Goal: Task Accomplishment & Management: Use online tool/utility

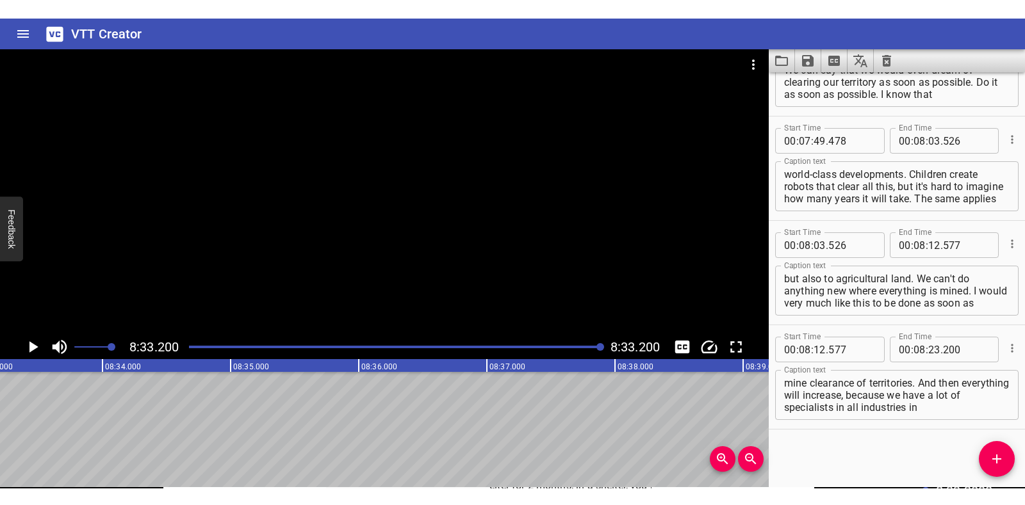
scroll to position [4306, 0]
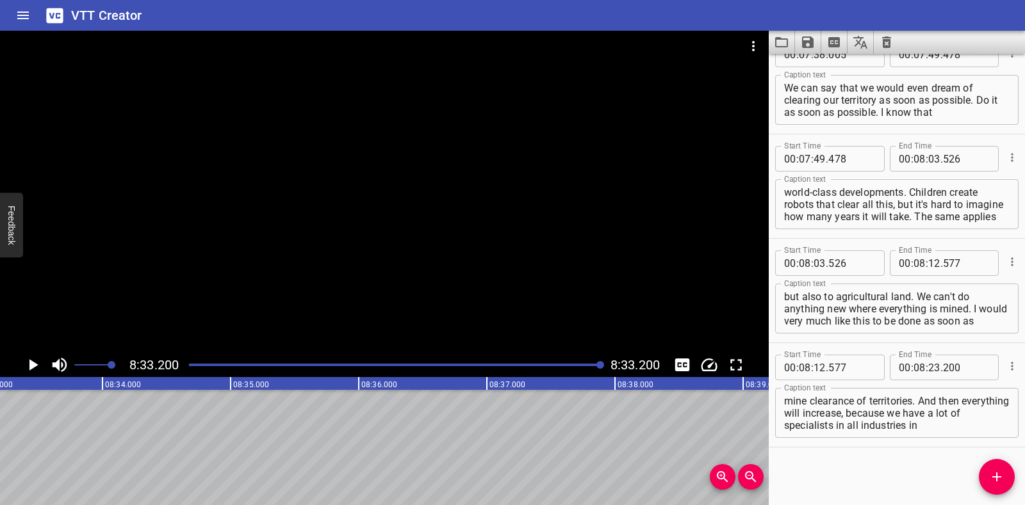
drag, startPoint x: 1024, startPoint y: 458, endPoint x: 1012, endPoint y: 487, distance: 30.7
click at [1012, 468] on html "VTT Creator Caption Editor Batch Transcribe Login Sign Up Privacy Contact 8:33.…" at bounding box center [512, 252] width 1025 height 505
click at [884, 40] on icon "Clear captions" at bounding box center [886, 43] width 9 height 12
click at [886, 41] on icon "Clear captions" at bounding box center [886, 43] width 9 height 12
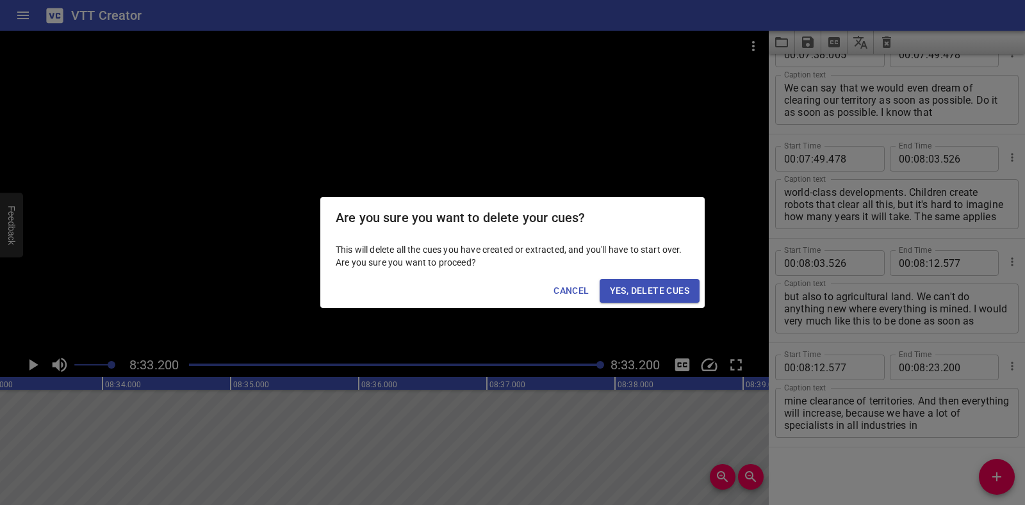
click at [642, 290] on span "Yes, Delete Cues" at bounding box center [649, 291] width 79 height 16
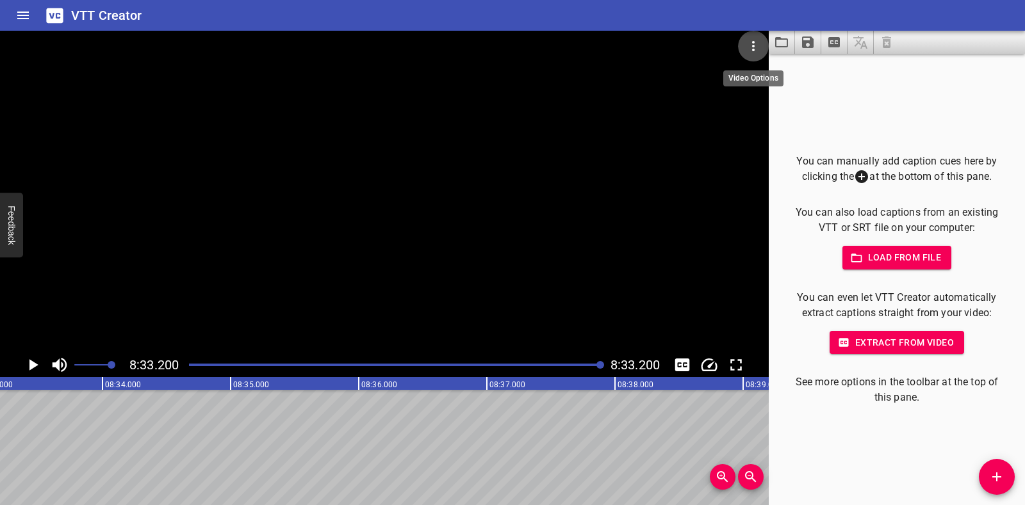
click at [754, 45] on icon "Video Options" at bounding box center [753, 46] width 3 height 10
click at [818, 44] on li "Select New Video File..." at bounding box center [801, 47] width 127 height 23
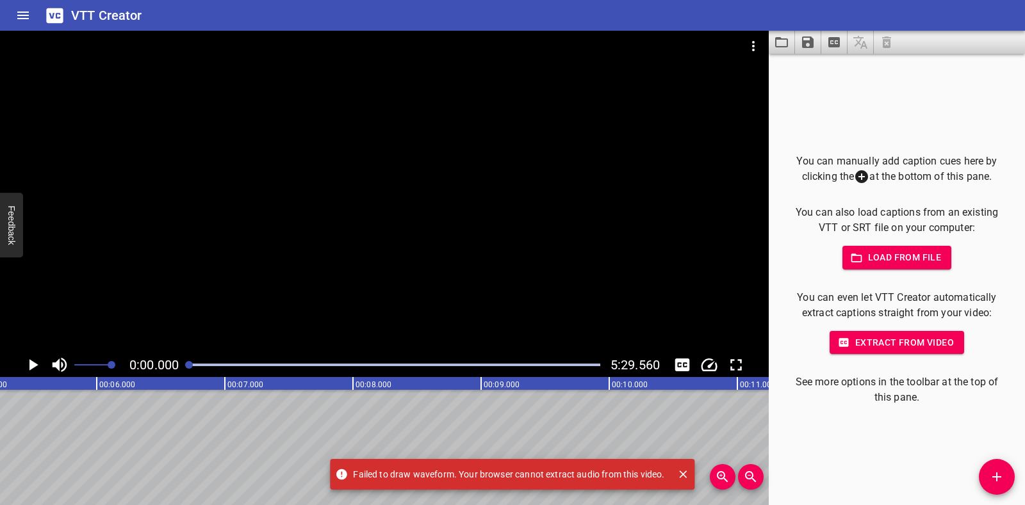
scroll to position [0, 0]
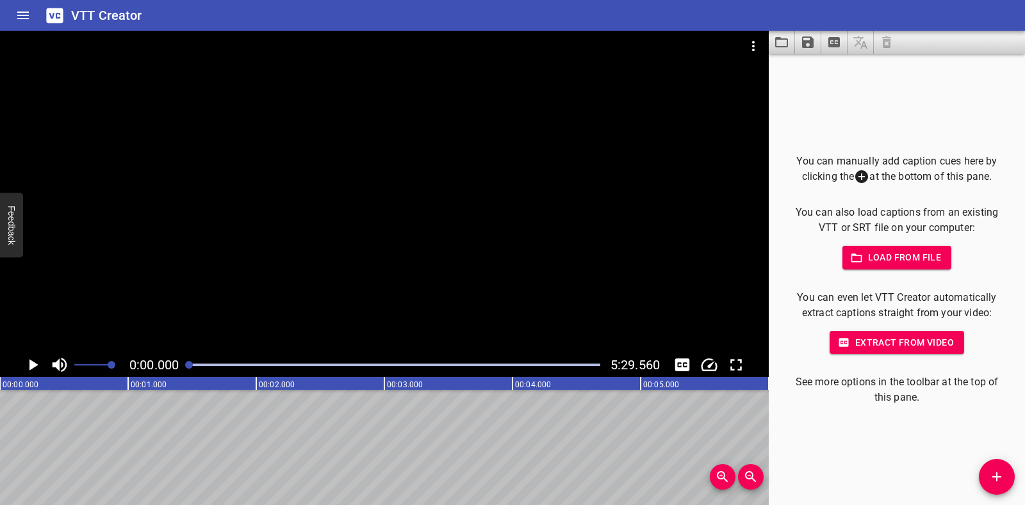
click at [35, 366] on icon "Play/Pause" at bounding box center [33, 365] width 9 height 12
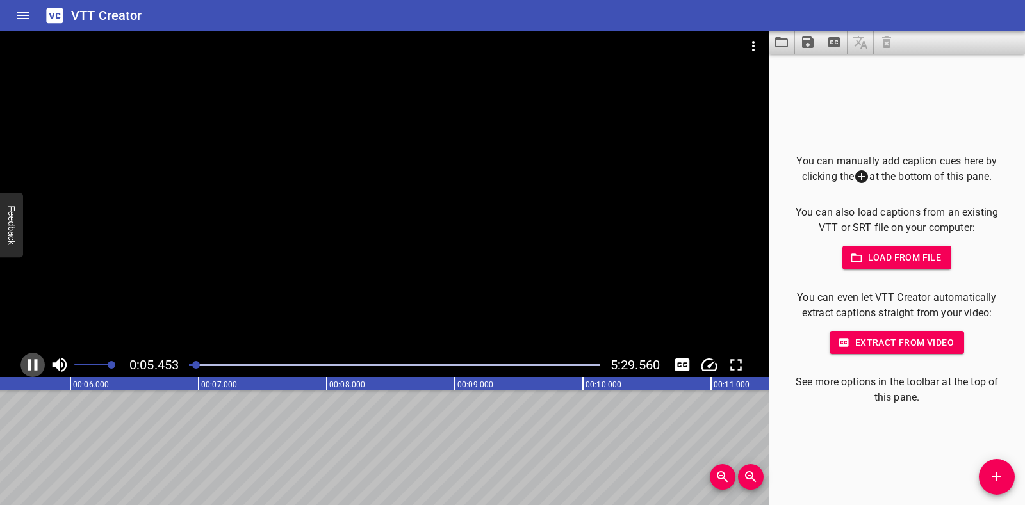
click at [35, 364] on icon "Play/Pause" at bounding box center [33, 365] width 10 height 12
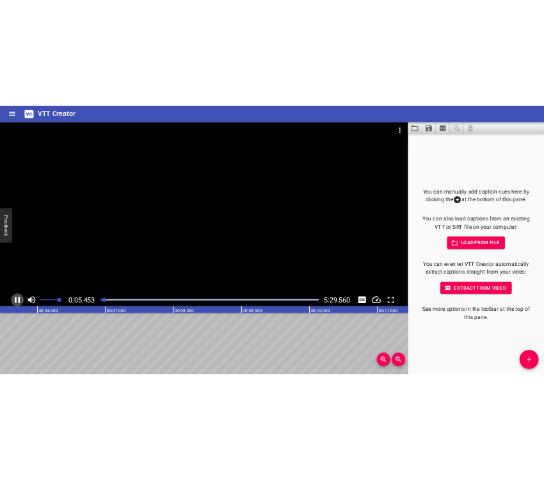
scroll to position [0, 733]
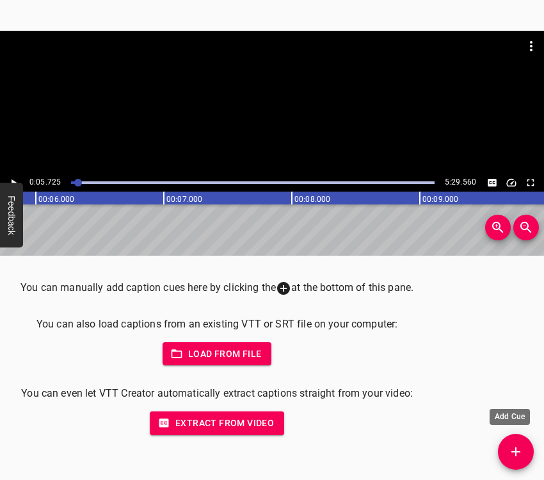
click at [521, 442] on button "Add Cue" at bounding box center [516, 452] width 36 height 36
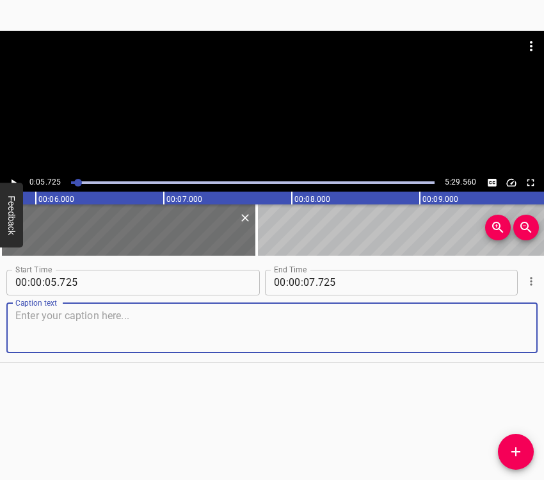
click at [120, 325] on textarea at bounding box center [272, 327] width 514 height 37
paste textarea "We were under occupation for a month, from the moment they entered the village …"
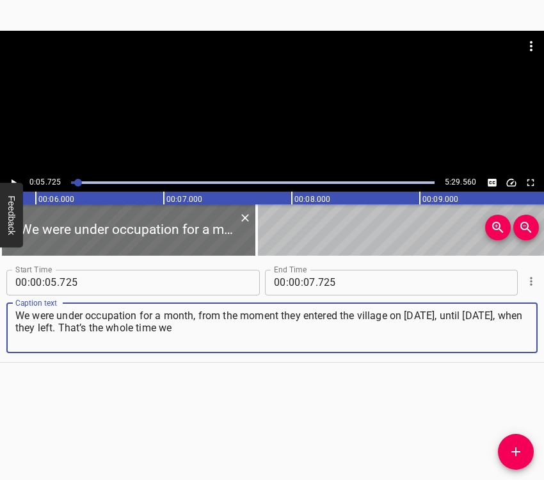
type textarea "We were under occupation for a month, from the moment they entered the village …"
click at [17, 181] on icon "Play/Pause" at bounding box center [14, 183] width 12 height 12
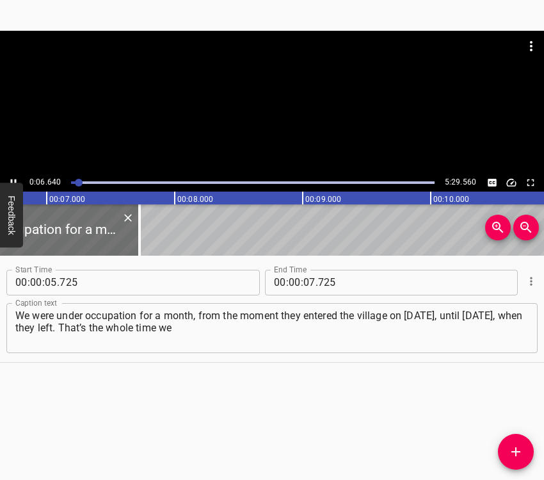
scroll to position [0, 884]
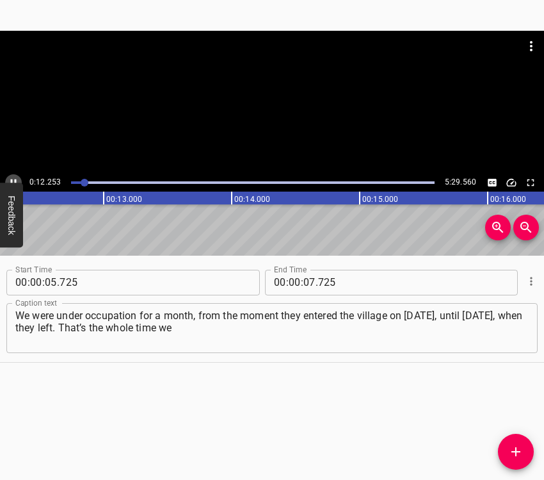
click at [15, 177] on icon "Play/Pause" at bounding box center [14, 183] width 12 height 12
click at [15, 179] on icon "Play/Pause" at bounding box center [14, 183] width 12 height 12
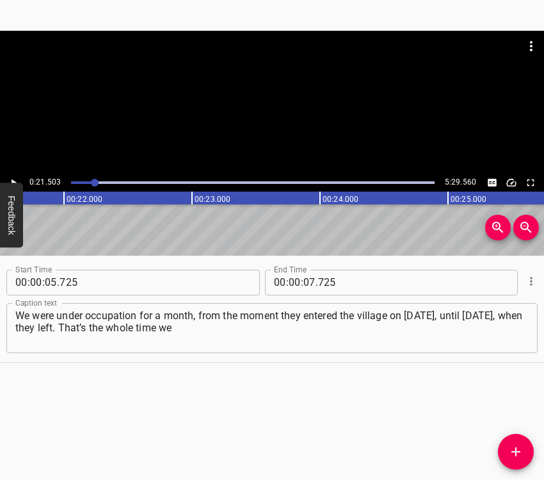
click at [91, 181] on div at bounding box center [95, 183] width 8 height 8
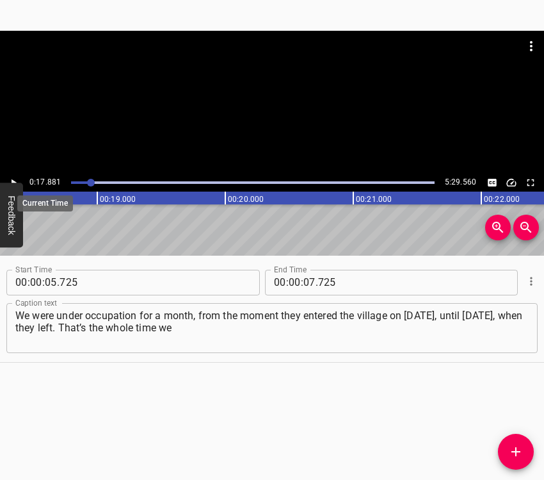
scroll to position [0, 2290]
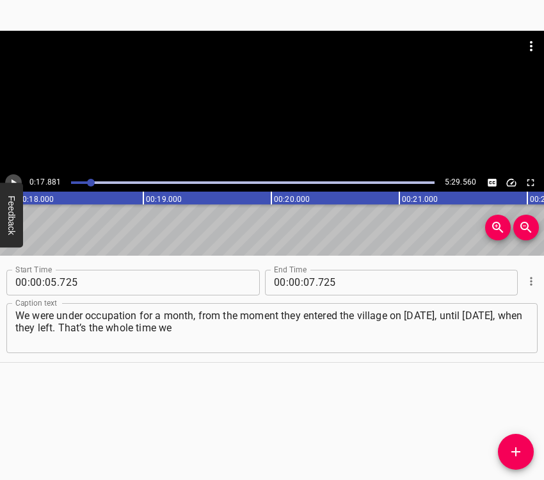
click at [12, 177] on icon "Play/Pause" at bounding box center [14, 183] width 12 height 12
click at [13, 180] on icon "Play/Pause" at bounding box center [14, 183] width 12 height 12
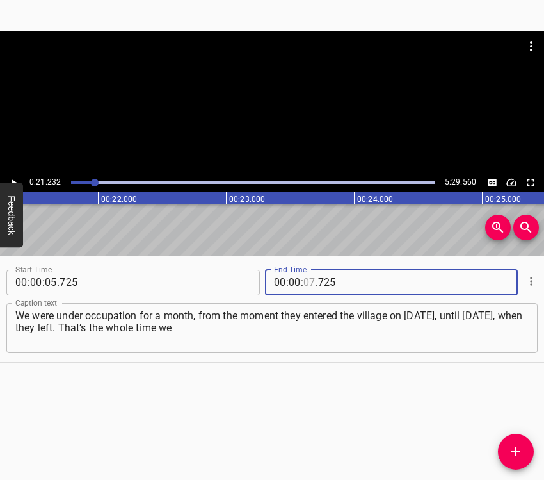
click at [306, 279] on input "number" at bounding box center [310, 283] width 12 height 26
type input "21"
type input "232"
click at [521, 446] on icon "Add Cue" at bounding box center [515, 451] width 15 height 15
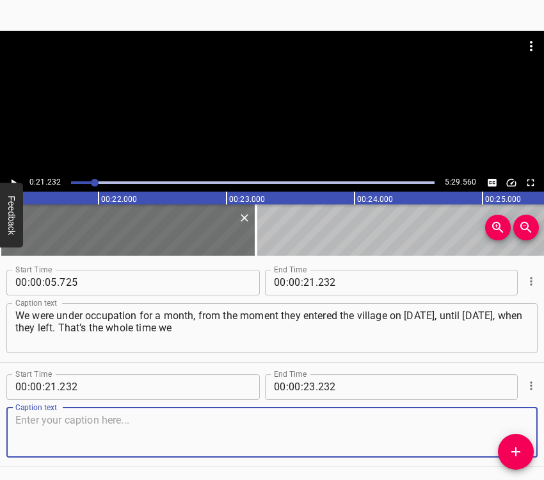
scroll to position [44, 0]
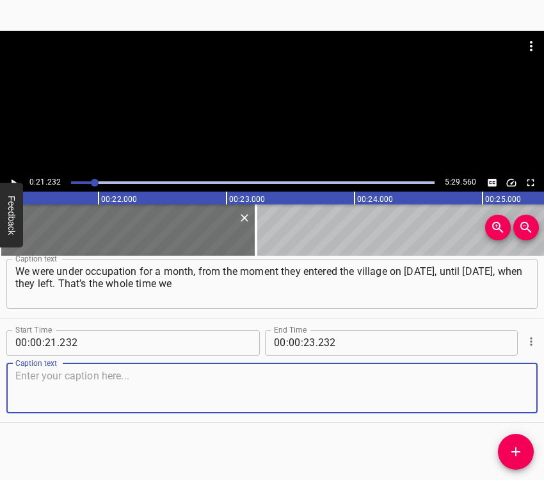
drag, startPoint x: 507, startPoint y: 394, endPoint x: 536, endPoint y: 376, distance: 34.8
click at [512, 394] on textarea at bounding box center [272, 387] width 514 height 37
click at [170, 396] on textarea at bounding box center [272, 387] width 514 height 37
paste textarea "were under occupation. There was shelling. When they drive down the street, yes…"
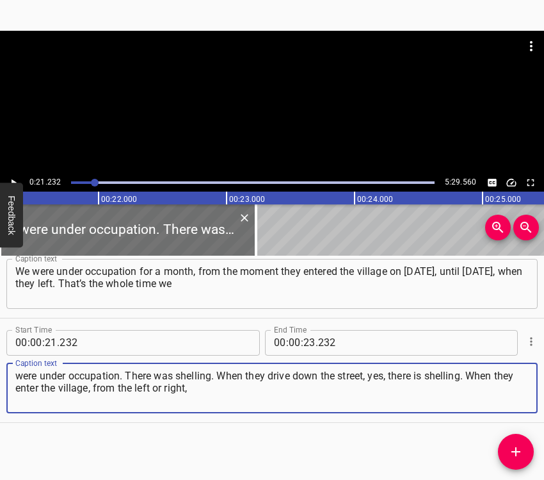
type textarea "were under occupation. There was shelling. When they drive down the street, yes…"
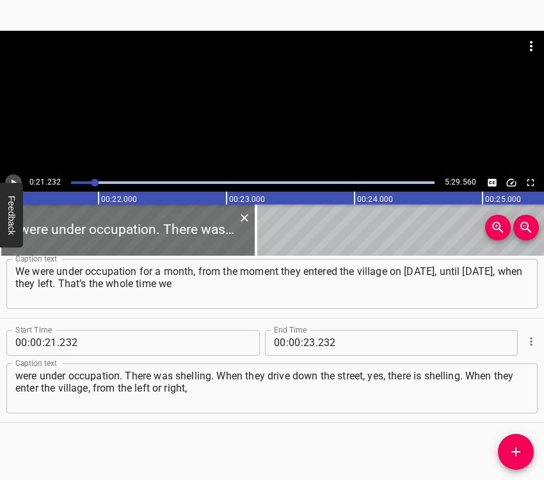
click at [12, 177] on icon "Play/Pause" at bounding box center [14, 183] width 12 height 12
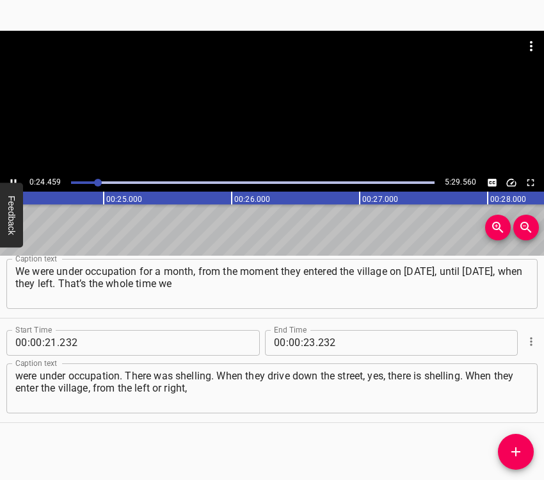
scroll to position [0, 3132]
click at [12, 178] on icon "Play/Pause" at bounding box center [14, 183] width 12 height 12
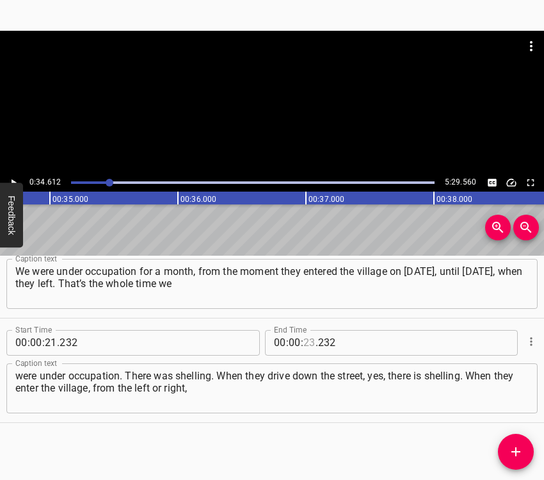
click at [305, 336] on input "number" at bounding box center [310, 343] width 12 height 26
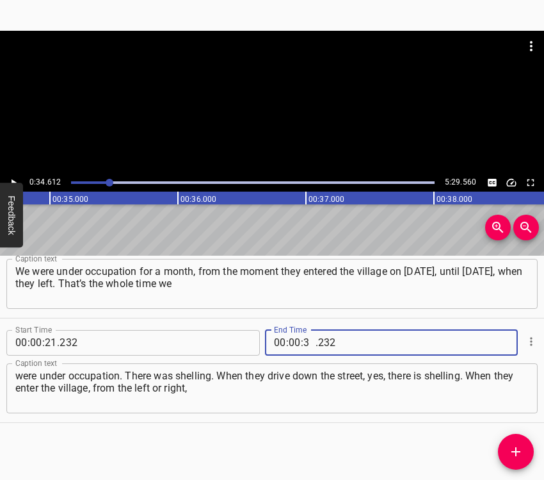
type input "34"
type input "612"
click at [517, 453] on icon "Add Cue" at bounding box center [515, 451] width 15 height 15
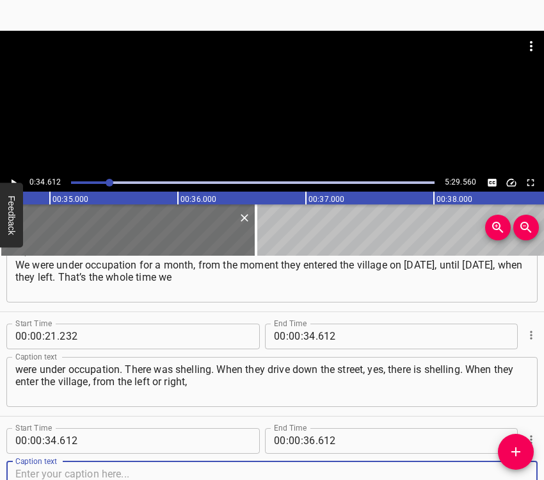
scroll to position [149, 0]
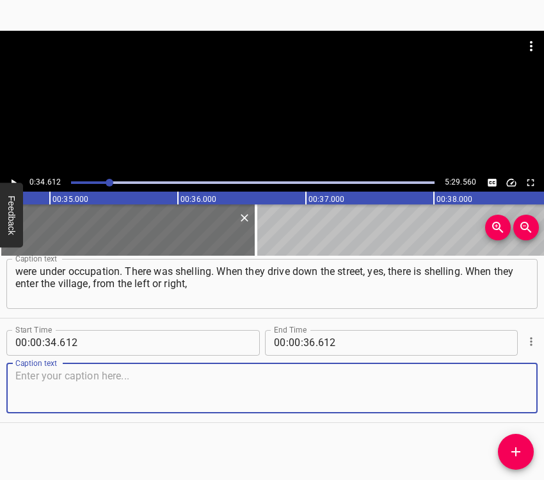
click at [476, 385] on textarea at bounding box center [272, 387] width 514 height 37
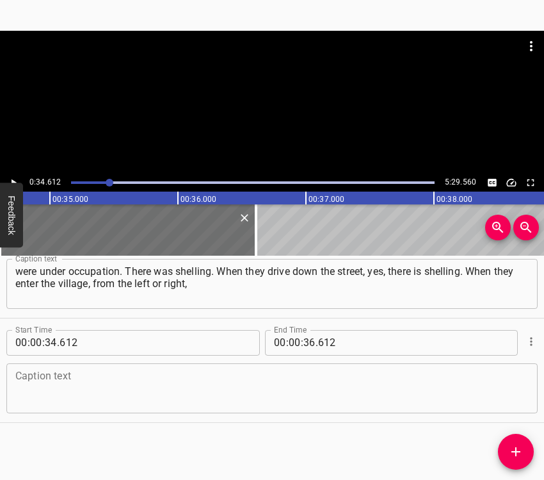
click at [91, 392] on textarea at bounding box center [272, 387] width 514 height 37
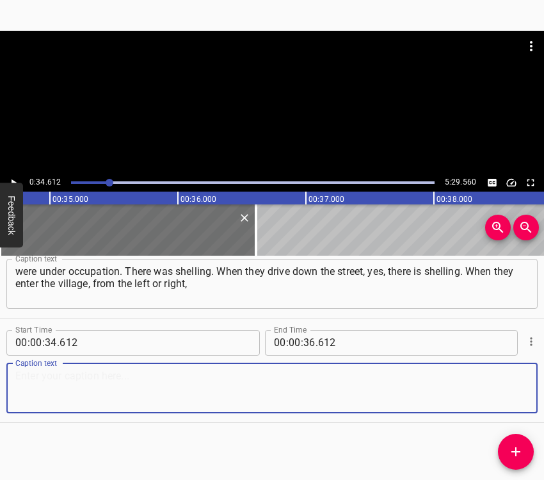
paste textarea "they immediately shoot. When the shelling started, we ran from the house to hid…"
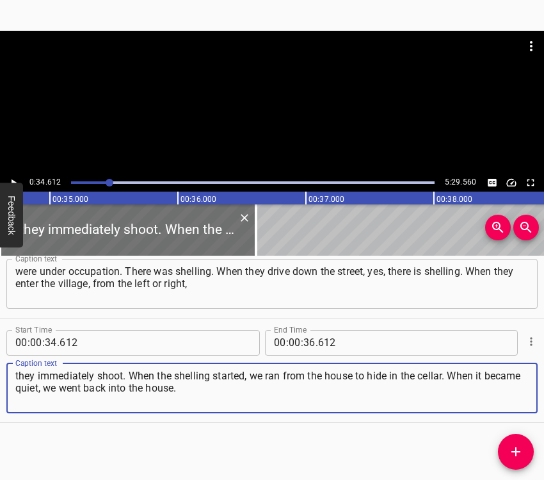
type textarea "they immediately shoot. When the shelling started, we ran from the house to hid…"
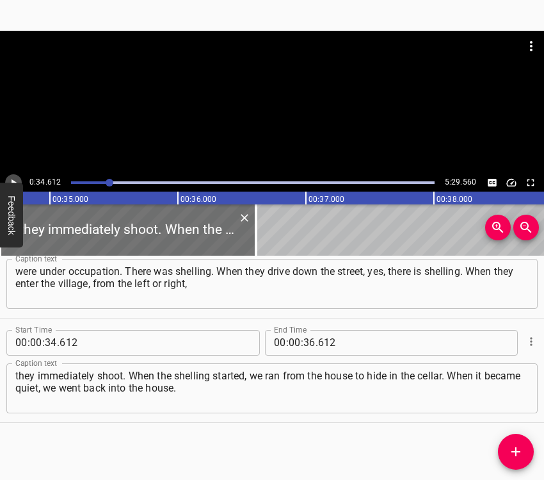
click at [10, 177] on icon "Play/Pause" at bounding box center [14, 183] width 12 height 12
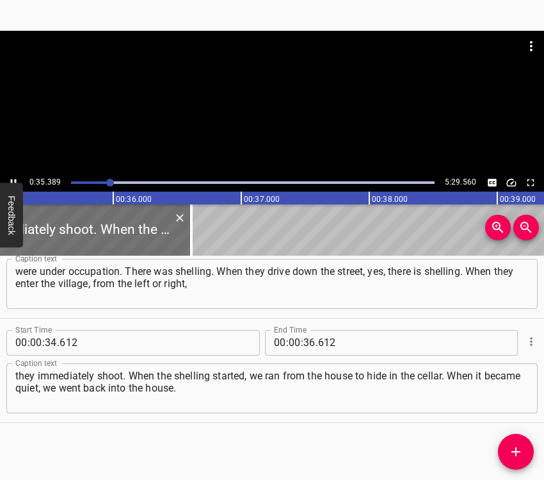
scroll to position [0, 4532]
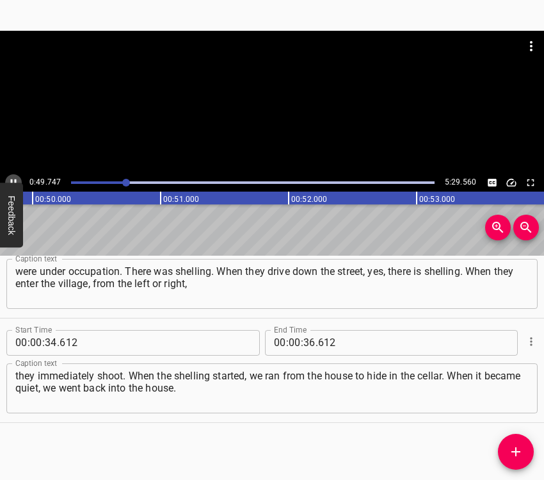
click at [16, 177] on icon "Play/Pause" at bounding box center [14, 183] width 12 height 12
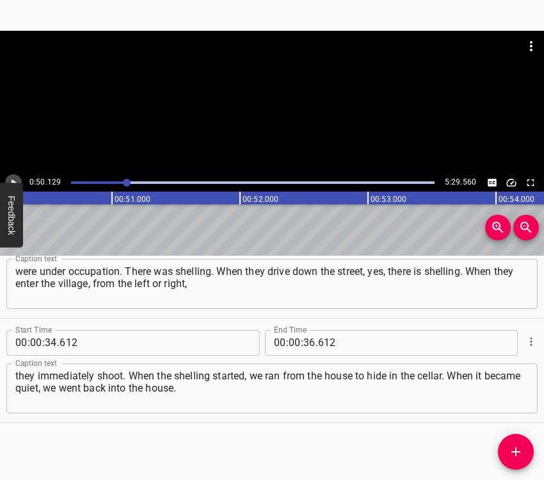
click at [16, 177] on icon "Play/Pause" at bounding box center [14, 183] width 12 height 12
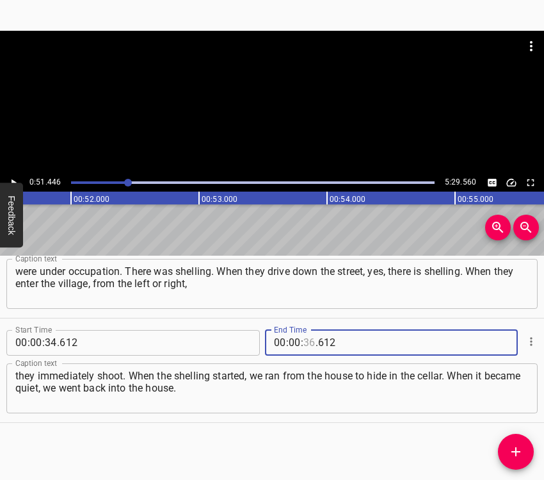
click at [304, 346] on input "number" at bounding box center [310, 343] width 12 height 26
type input "51"
type input "446"
click at [514, 451] on icon "Add Cue" at bounding box center [516, 451] width 9 height 9
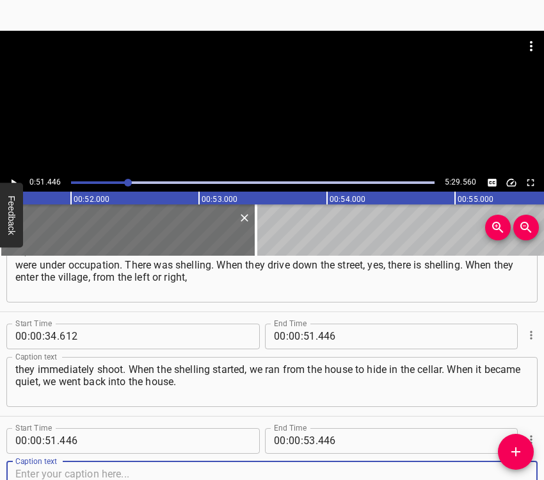
scroll to position [253, 0]
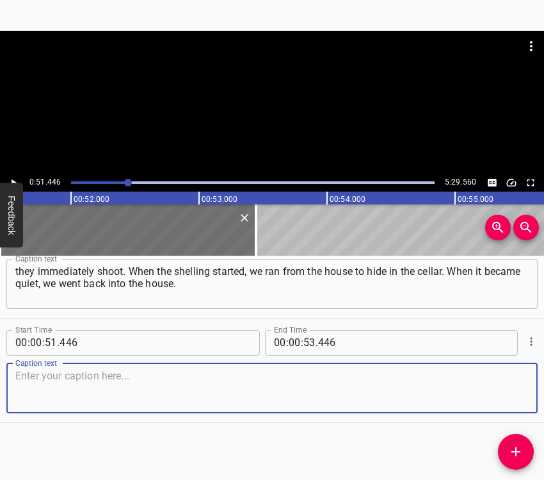
drag, startPoint x: 494, startPoint y: 383, endPoint x: 543, endPoint y: 359, distance: 55.0
click at [500, 383] on textarea at bounding box center [272, 387] width 514 height 37
click at [31, 393] on textarea at bounding box center [272, 387] width 514 height 37
paste textarea "We mostly hid in the cellar. We went to the neighbours, talked to them, and the…"
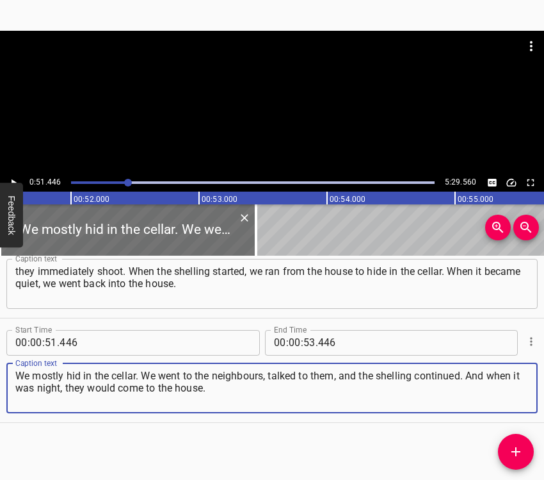
type textarea "We mostly hid in the cellar. We went to the neighbours, talked to them, and the…"
click at [14, 177] on icon "Play/Pause" at bounding box center [14, 183] width 12 height 12
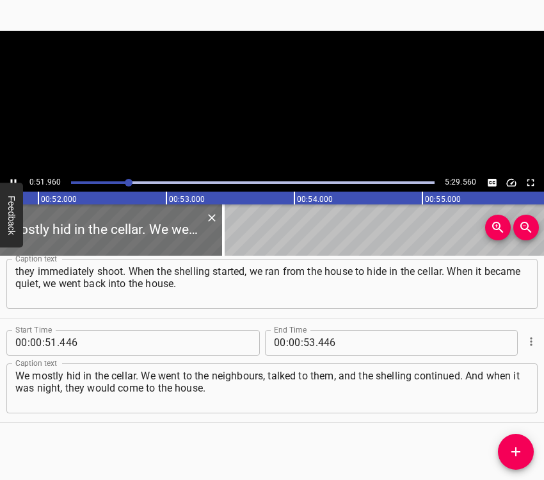
scroll to position [0, 6654]
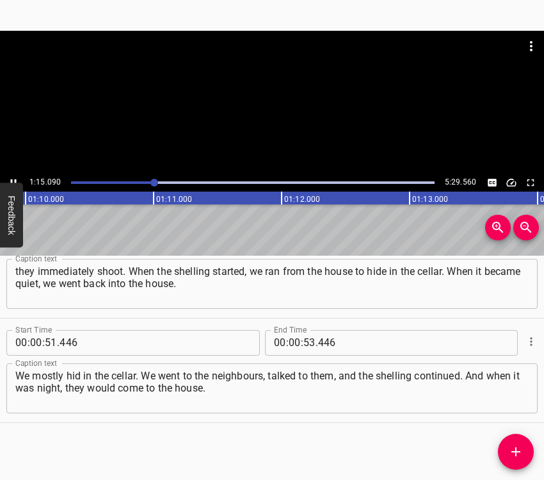
click at [7, 179] on button "Play/Pause" at bounding box center [13, 182] width 17 height 17
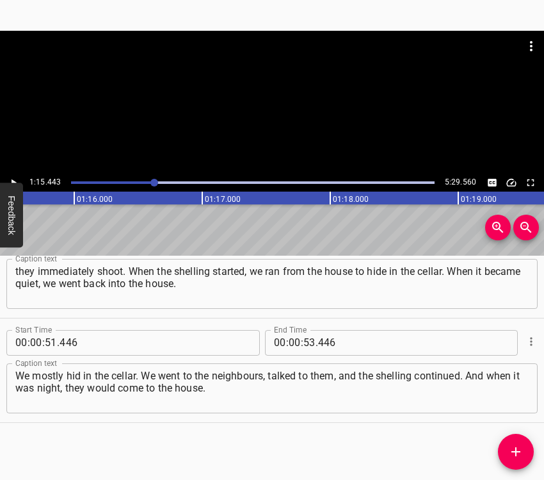
scroll to position [0, 9662]
click at [304, 339] on input "number" at bounding box center [310, 343] width 12 height 26
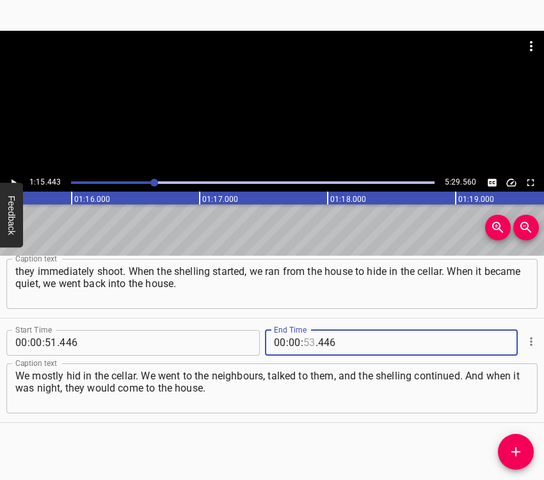
type input "53"
click at [294, 336] on input "number" at bounding box center [295, 343] width 12 height 26
type input "01"
type input "15"
type input "443"
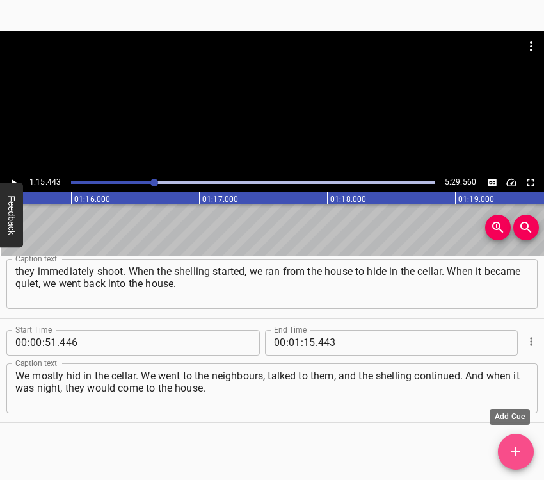
click at [518, 453] on icon "Add Cue" at bounding box center [515, 451] width 15 height 15
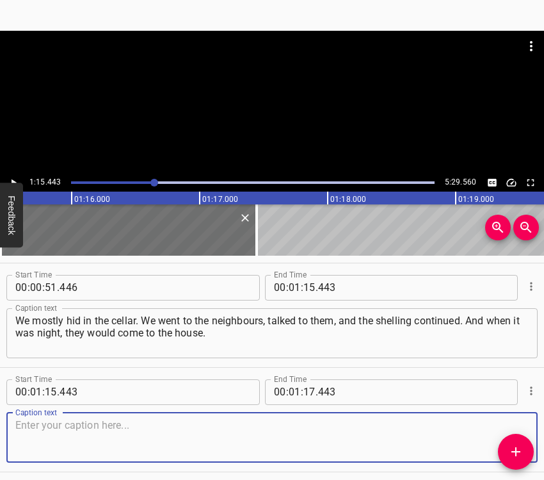
scroll to position [357, 0]
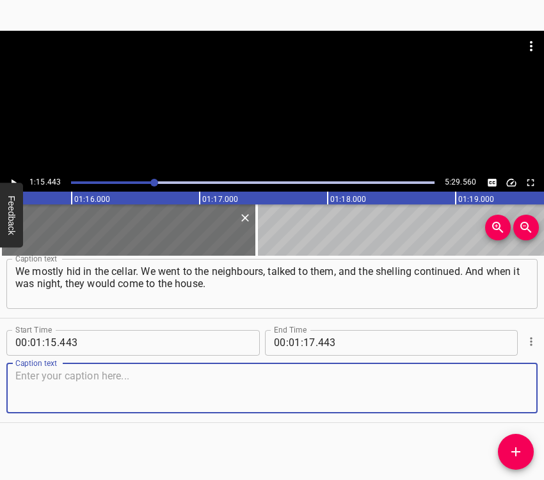
drag, startPoint x: 498, startPoint y: 389, endPoint x: 543, endPoint y: 362, distance: 51.9
click at [499, 388] on textarea at bounding box center [272, 387] width 514 height 37
click at [37, 386] on textarea at bounding box center [272, 387] width 514 height 37
paste textarea "It was good that there was still gas, we could cook food. We slept with our clo…"
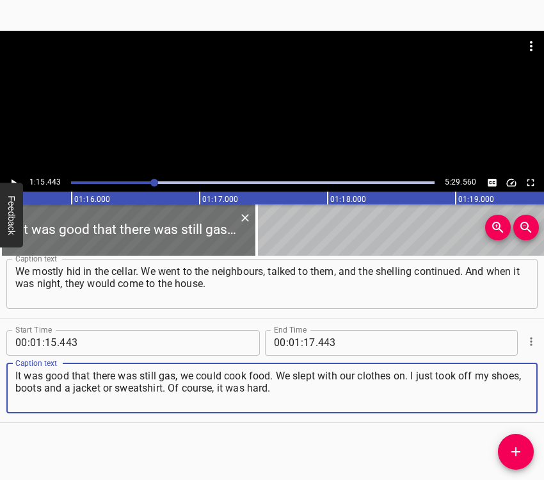
type textarea "It was good that there was still gas, we could cook food. We slept with our clo…"
click at [13, 179] on icon "Play/Pause" at bounding box center [14, 183] width 12 height 12
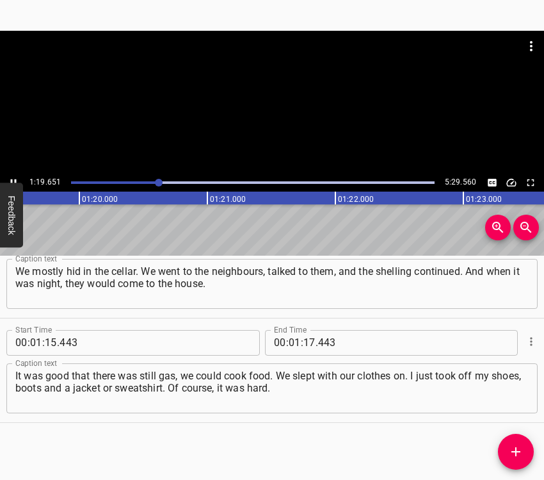
scroll to position [0, 10201]
click at [15, 175] on button "Play/Pause" at bounding box center [13, 182] width 17 height 17
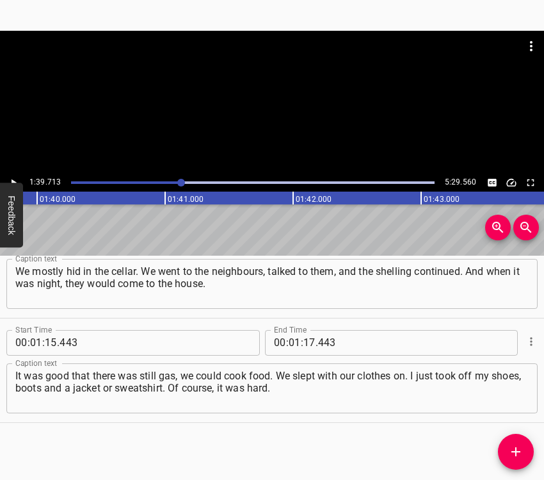
click at [15, 175] on button "Play/Pause" at bounding box center [13, 182] width 17 height 17
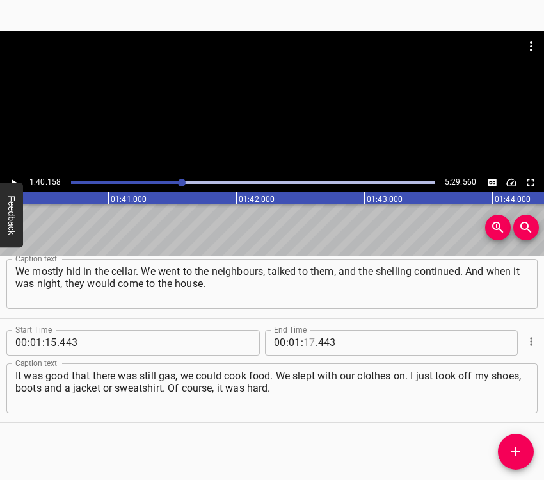
click at [304, 336] on input "number" at bounding box center [310, 343] width 12 height 26
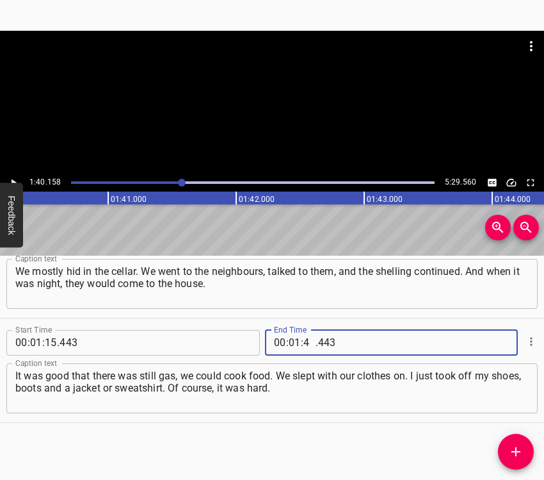
type input "40"
type input "158"
click at [512, 444] on button "Add Cue" at bounding box center [516, 452] width 36 height 36
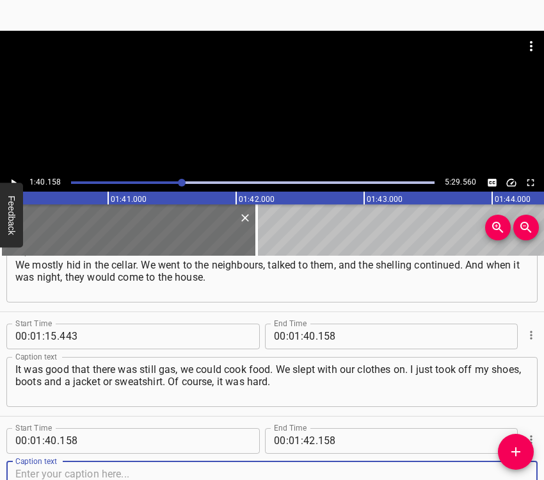
scroll to position [462, 0]
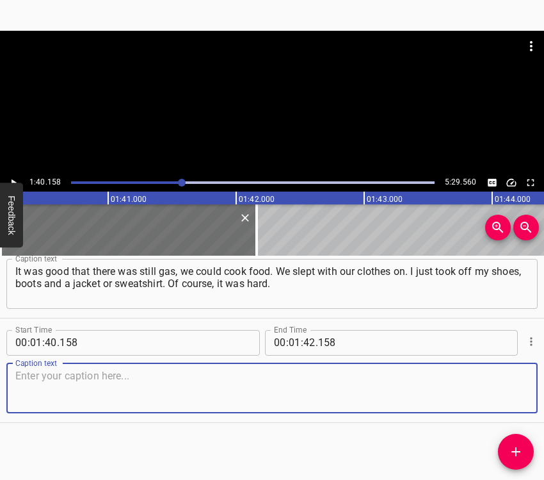
click at [499, 394] on textarea at bounding box center [272, 387] width 514 height 37
click at [49, 391] on textarea at bounding box center [272, 387] width 514 height 37
paste textarea "In the first days, we didn’t seem to be used to it, but then we got used to it …"
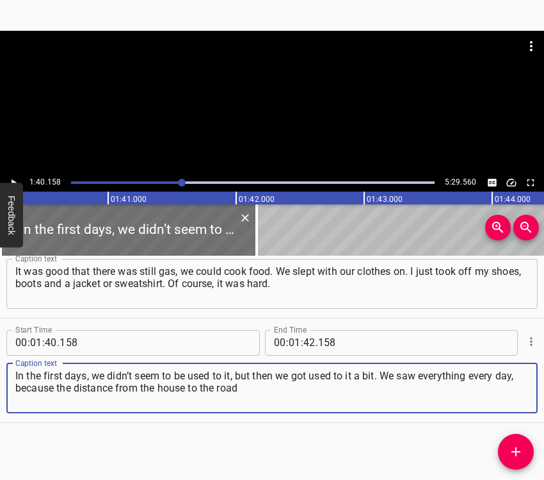
type textarea "In the first days, we didn’t seem to be used to it, but then we got used to it …"
click at [11, 180] on icon "Play/Pause" at bounding box center [14, 183] width 12 height 12
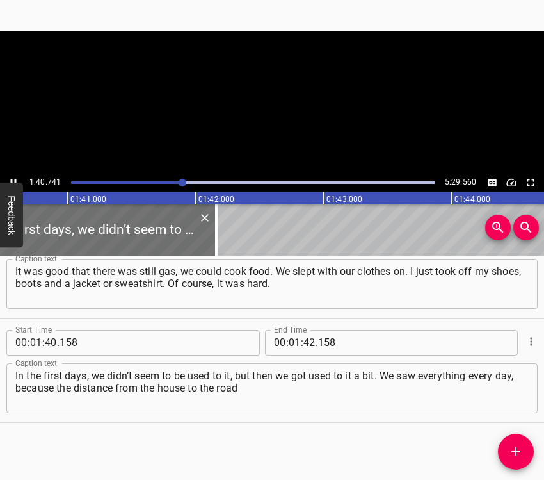
scroll to position [0, 12902]
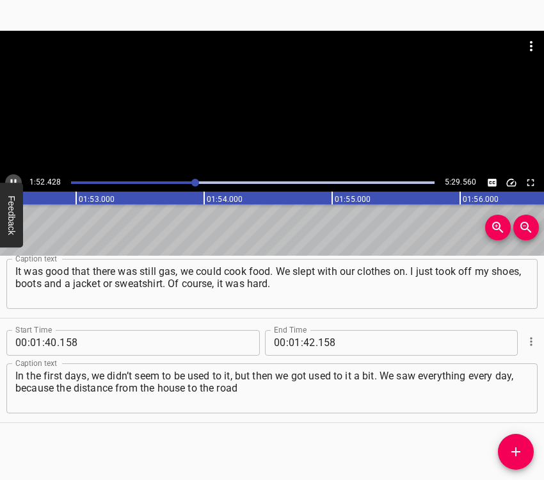
click at [14, 177] on icon "Play/Pause" at bounding box center [14, 183] width 12 height 12
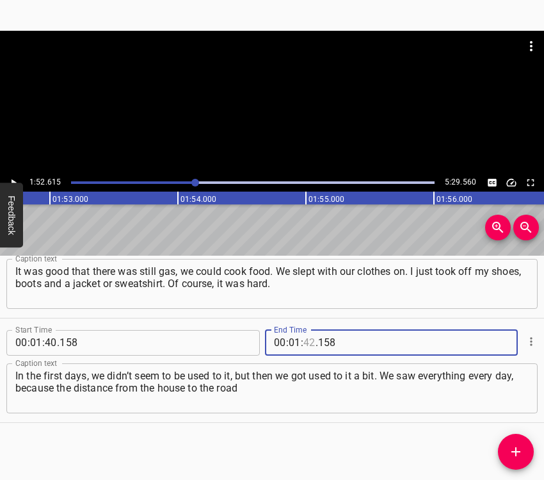
click at [304, 336] on input "number" at bounding box center [310, 343] width 12 height 26
type input "52"
type input "615"
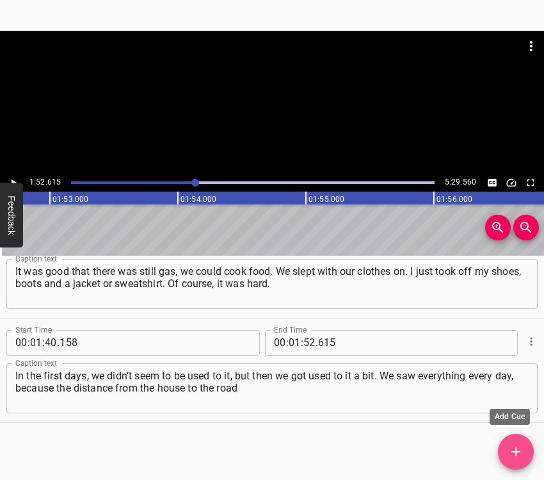
click at [515, 450] on icon "Add Cue" at bounding box center [516, 451] width 9 height 9
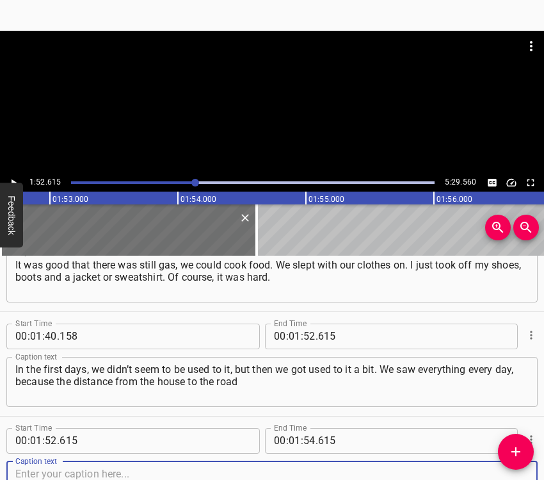
scroll to position [566, 0]
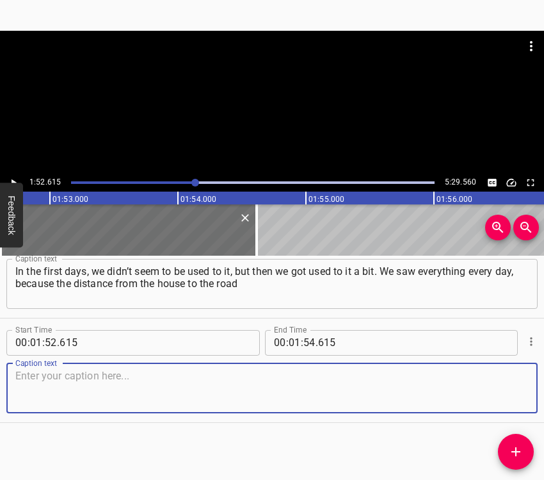
drag, startPoint x: 502, startPoint y: 394, endPoint x: 538, endPoint y: 377, distance: 39.5
click at [503, 393] on textarea at bounding box center [272, 387] width 514 height 37
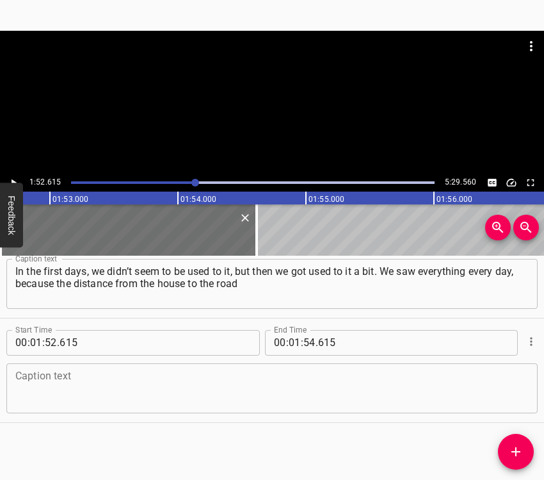
click at [72, 393] on textarea at bounding box center [272, 387] width 514 height 37
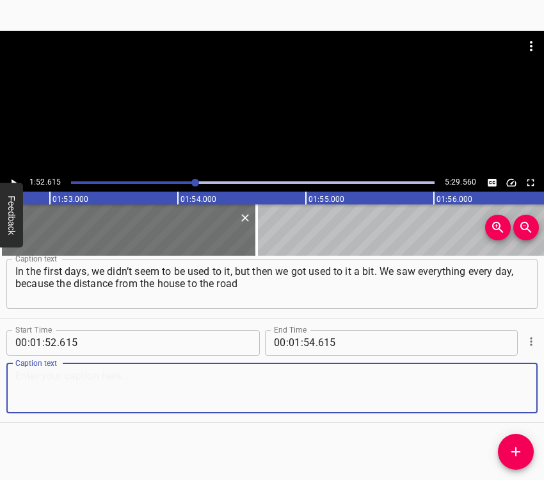
paste textarea "was 25 metres, clear as day. We saw cars and everything moving around. When the…"
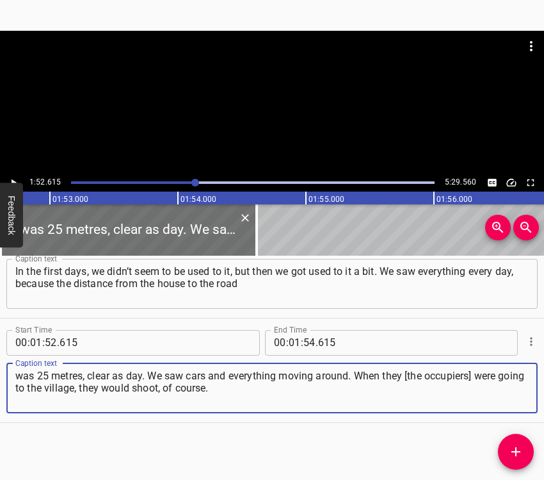
type textarea "was 25 metres, clear as day. We saw cars and everything moving around. When the…"
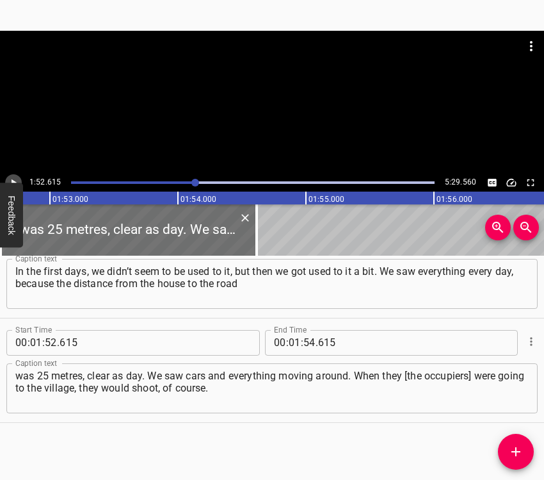
click at [13, 179] on icon "Play/Pause" at bounding box center [14, 183] width 12 height 12
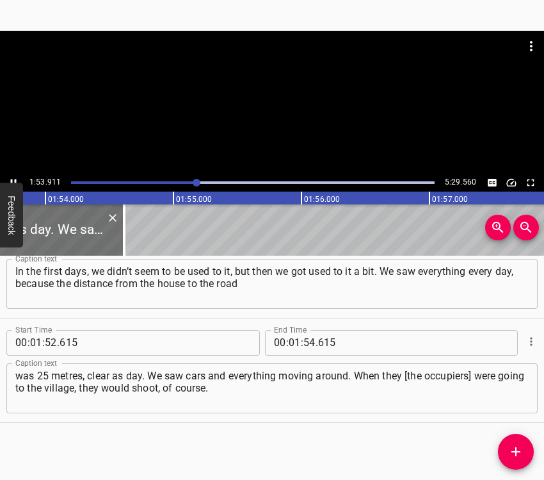
scroll to position [0, 14589]
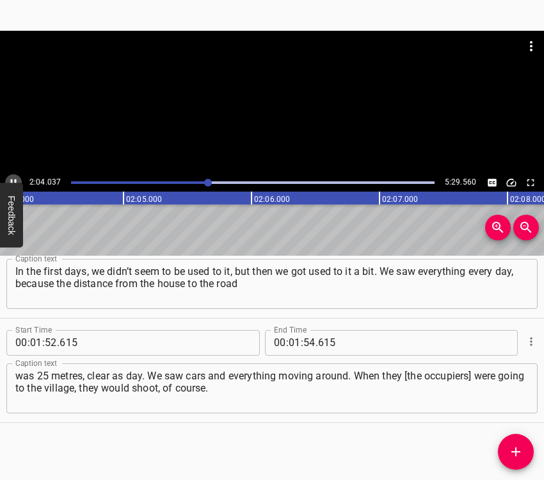
click at [10, 177] on icon "Play/Pause" at bounding box center [14, 183] width 12 height 12
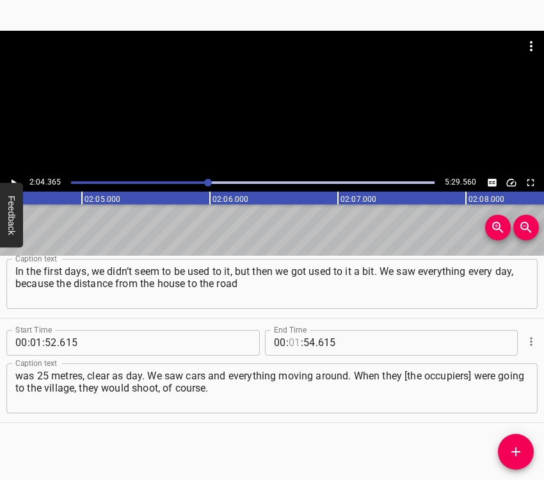
click at [289, 339] on input "number" at bounding box center [295, 343] width 12 height 26
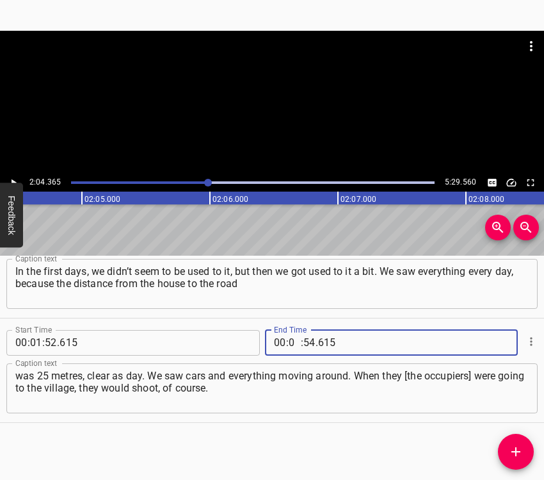
type input "02"
type input "04"
type input "365"
click at [512, 453] on icon "Add Cue" at bounding box center [515, 451] width 15 height 15
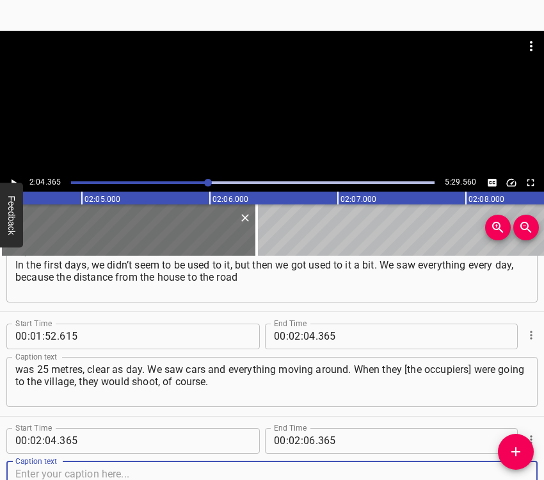
scroll to position [670, 0]
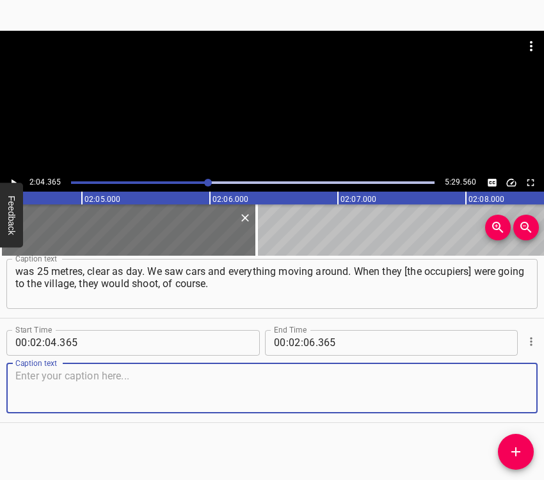
drag, startPoint x: 503, startPoint y: 400, endPoint x: 544, endPoint y: 382, distance: 44.7
click at [507, 399] on textarea at bounding box center [272, 387] width 514 height 37
click at [45, 380] on textarea at bounding box center [272, 387] width 514 height 37
paste textarea "When there was a shelling, a neighbour’s house burned down – one and the other.…"
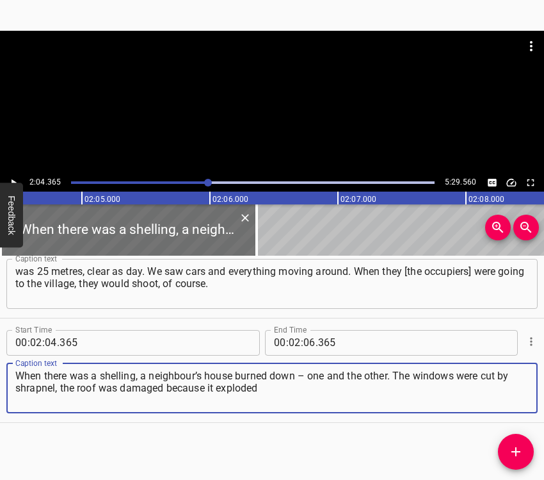
type textarea "When there was a shelling, a neighbour’s house burned down – one and the other.…"
